Goal: Check status: Check status

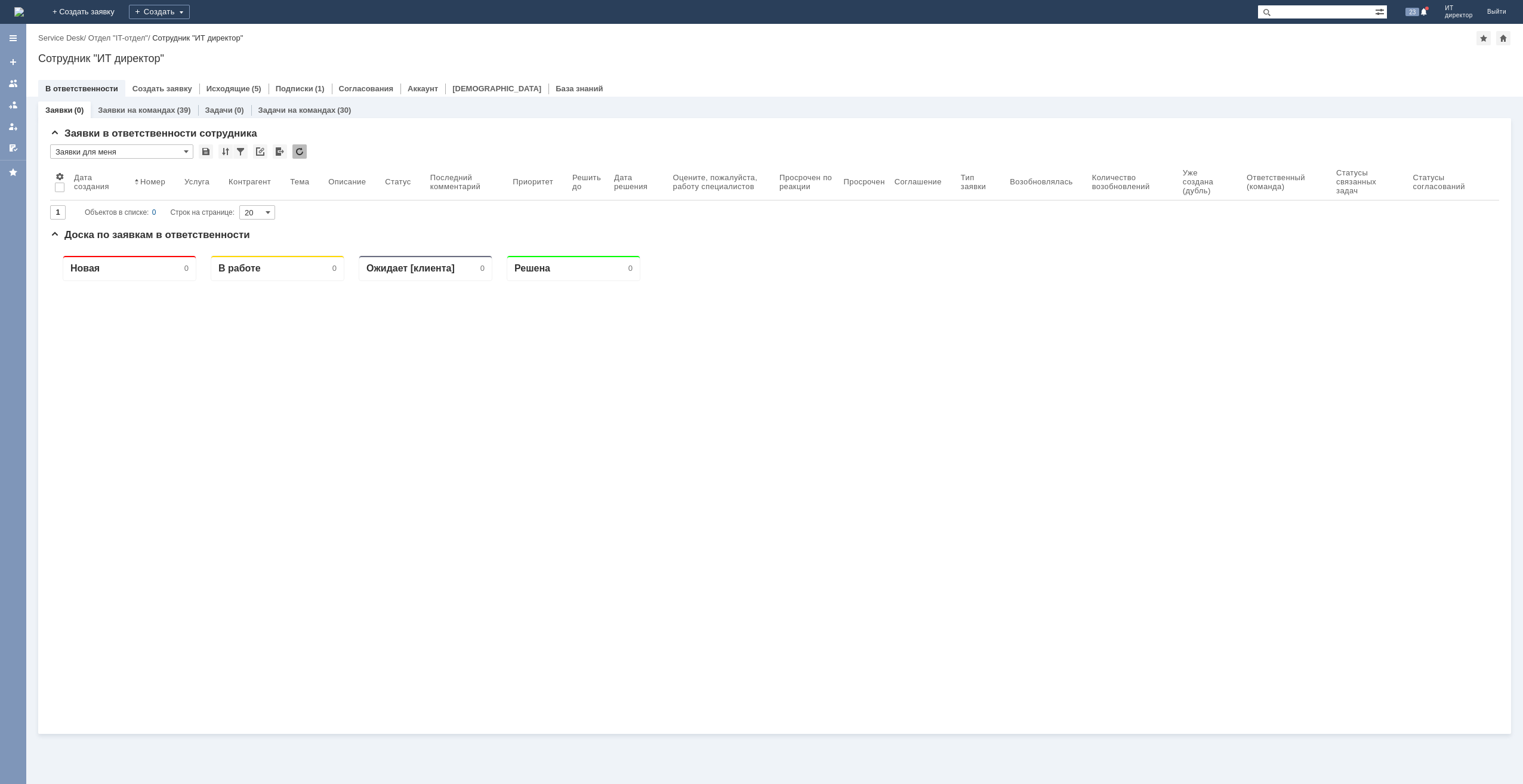
paste input "172609"
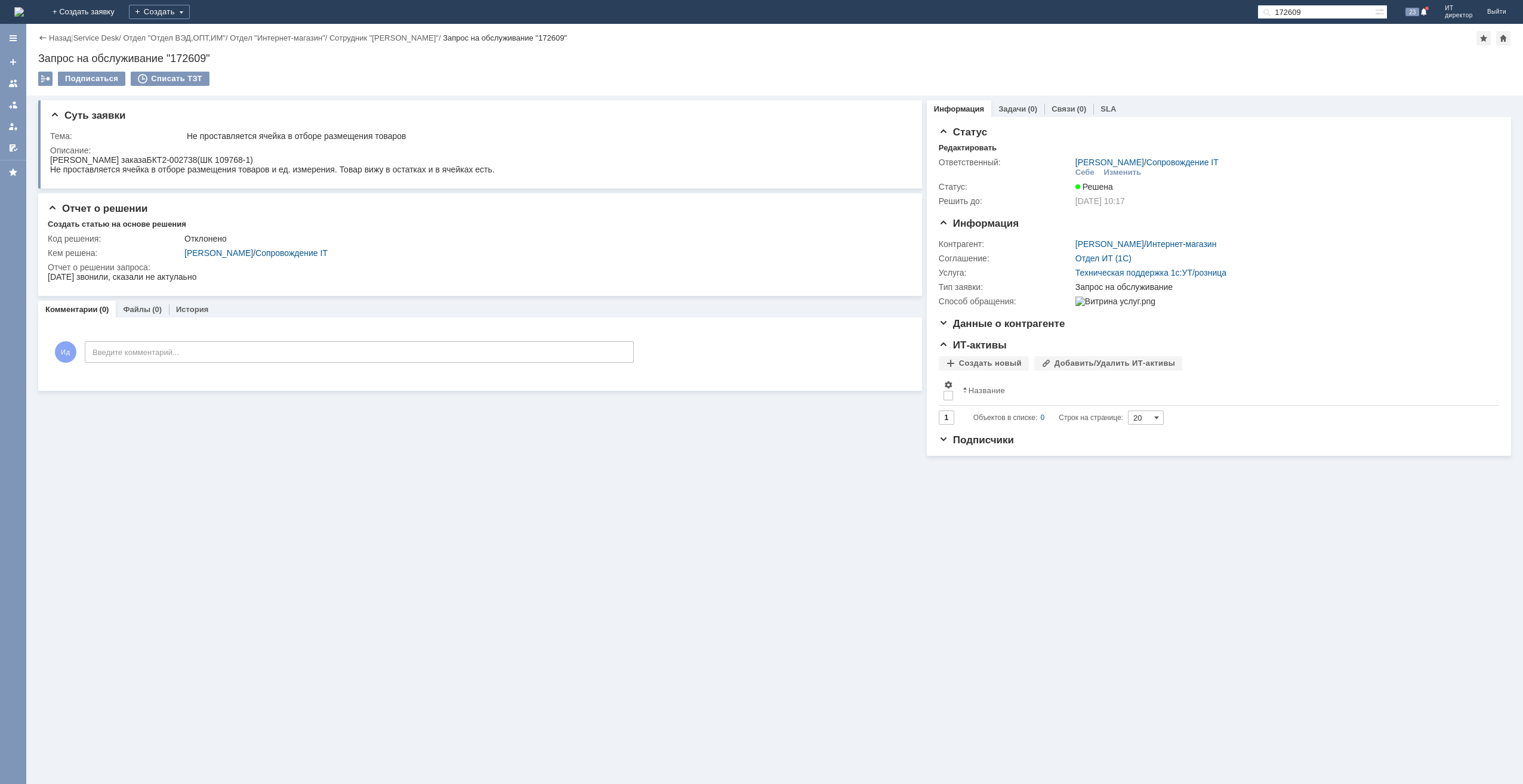
click at [1287, 12] on input "172609" at bounding box center [1316, 12] width 117 height 14
paste input "8"
click at [1319, 17] on input "172608" at bounding box center [1316, 12] width 117 height 14
paste input "9"
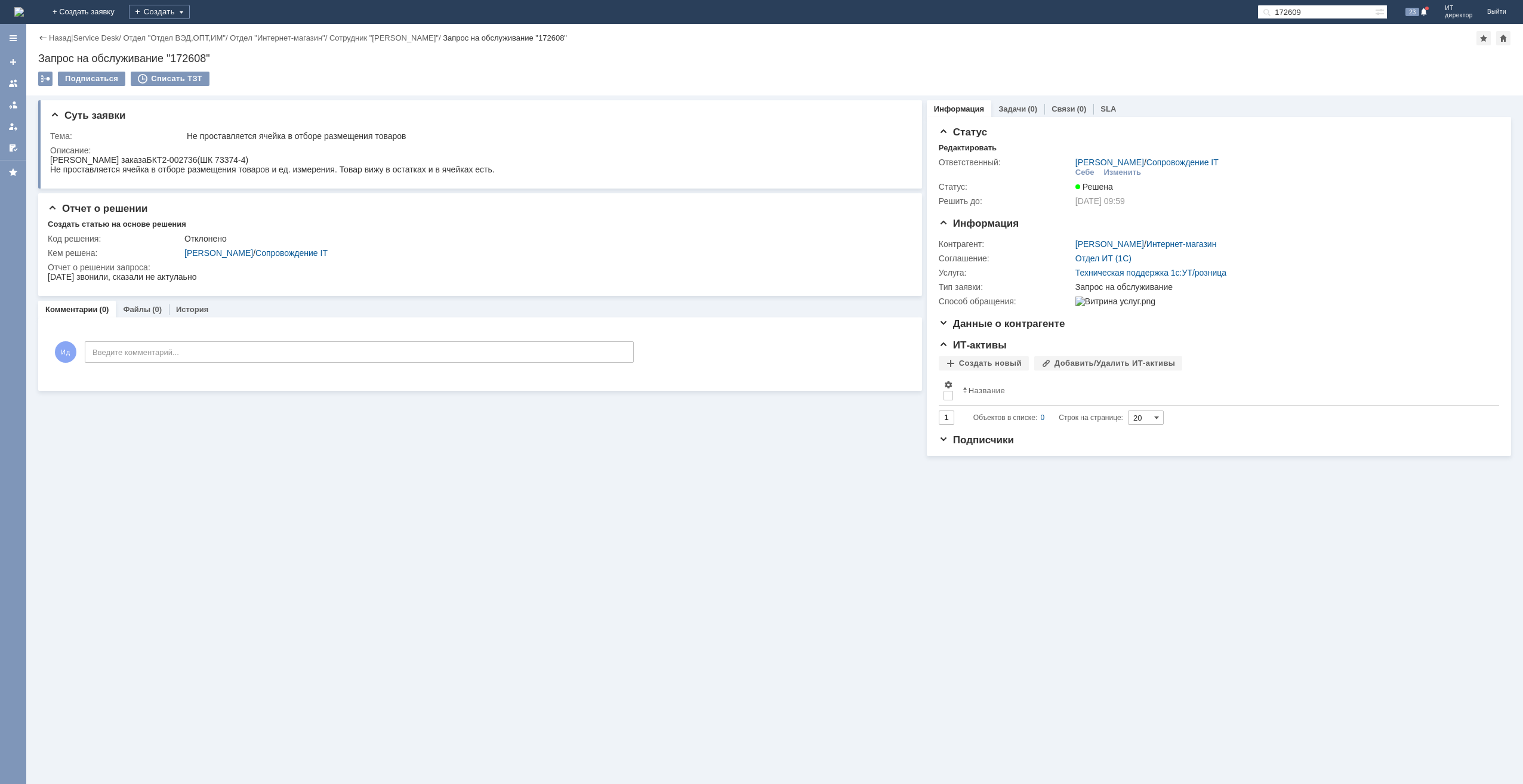
type input "172609"
